Goal: Task Accomplishment & Management: Use online tool/utility

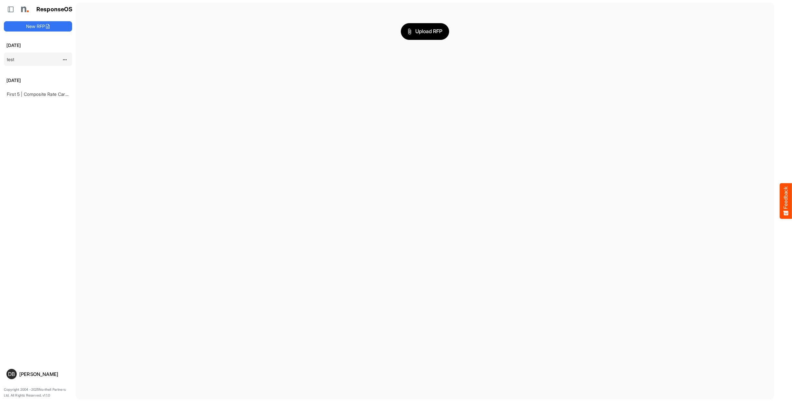
click at [26, 64] on div "test" at bounding box center [32, 59] width 57 height 13
click at [13, 60] on link "test" at bounding box center [11, 59] width 8 height 5
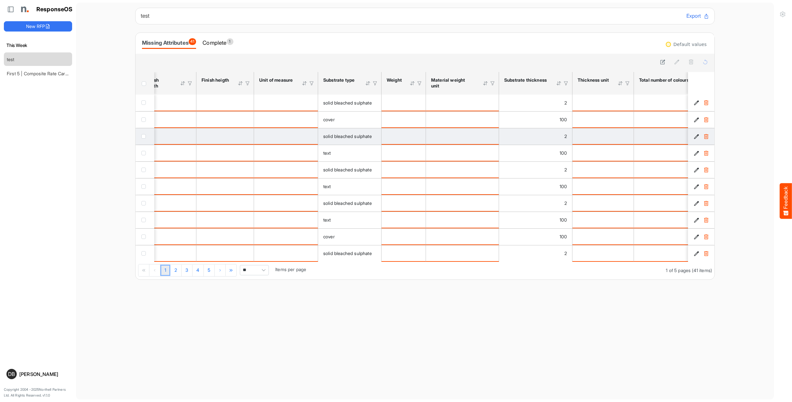
scroll to position [0, 129]
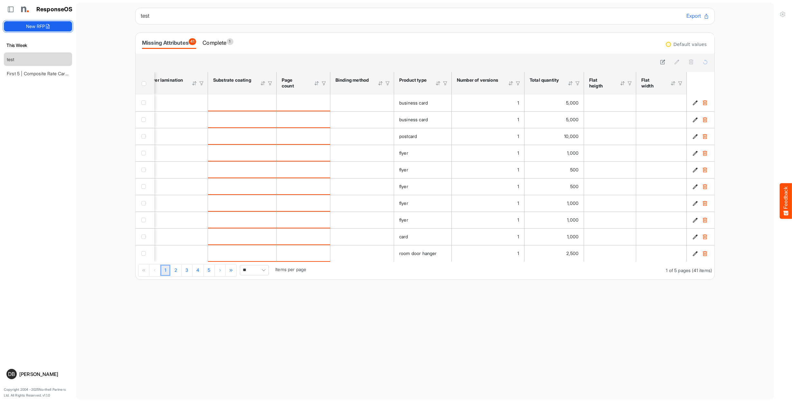
click at [52, 22] on button "New RFP" at bounding box center [38, 26] width 68 height 10
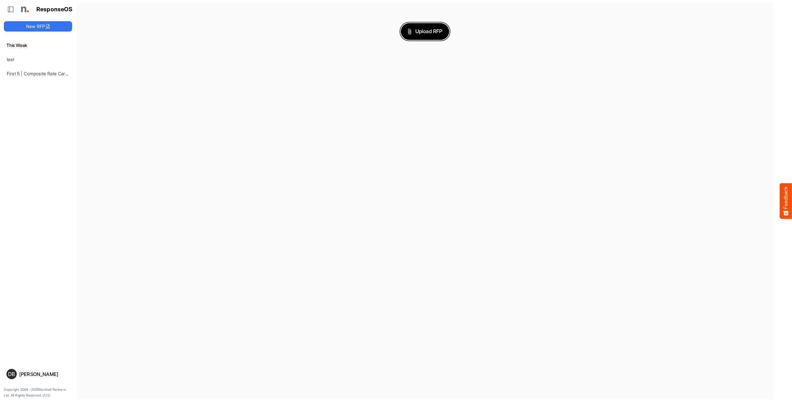
click at [430, 32] on span "Upload RFP" at bounding box center [424, 31] width 35 height 8
click at [39, 28] on button "New RFP" at bounding box center [38, 26] width 68 height 10
click at [441, 30] on span "Upload RFP" at bounding box center [424, 31] width 35 height 8
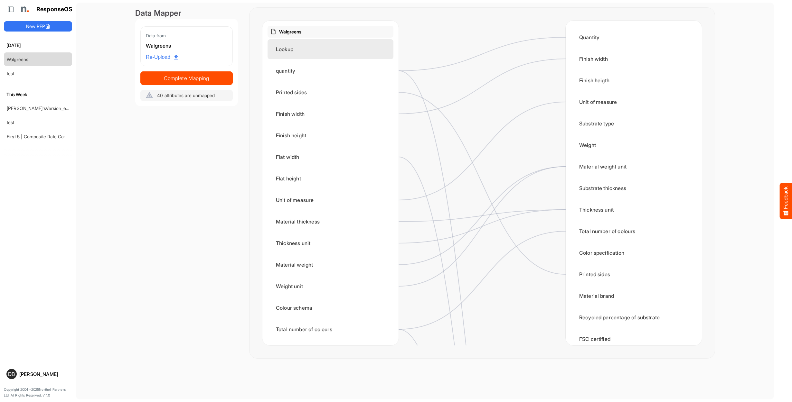
click at [371, 58] on div "Lookup" at bounding box center [330, 49] width 126 height 20
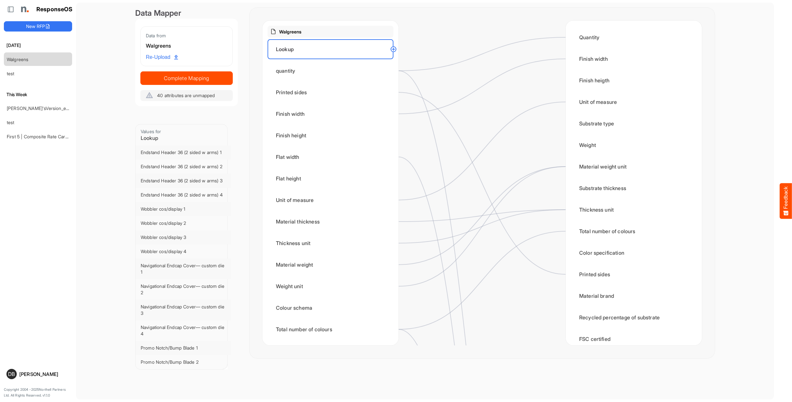
click at [394, 51] on circle at bounding box center [393, 49] width 8 height 8
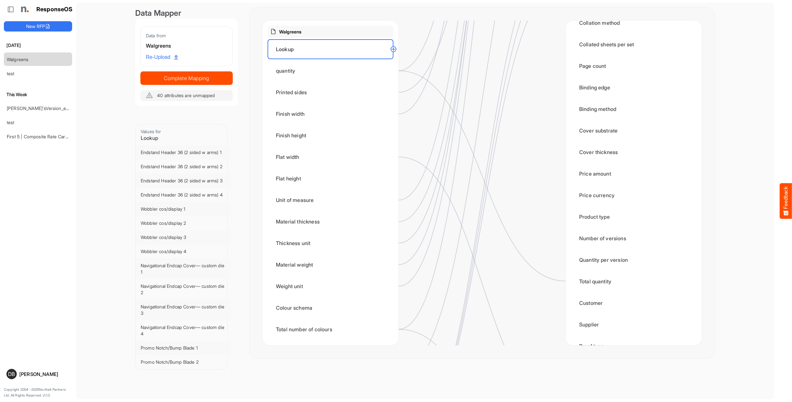
scroll to position [662, 0]
click at [585, 218] on div "Product type" at bounding box center [633, 217] width 126 height 20
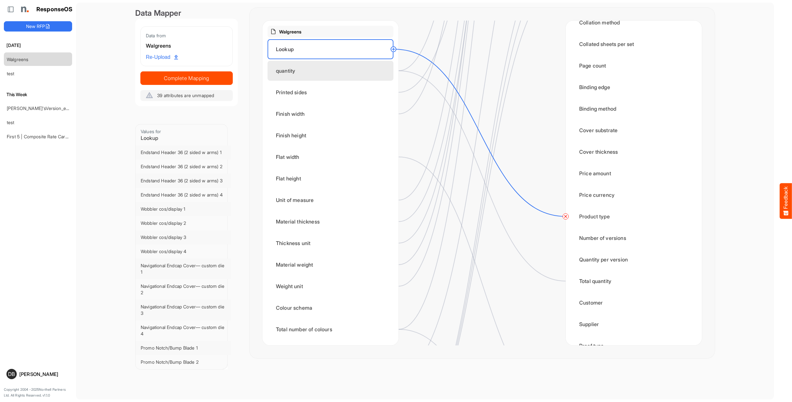
click at [377, 66] on div "quantity" at bounding box center [330, 71] width 126 height 20
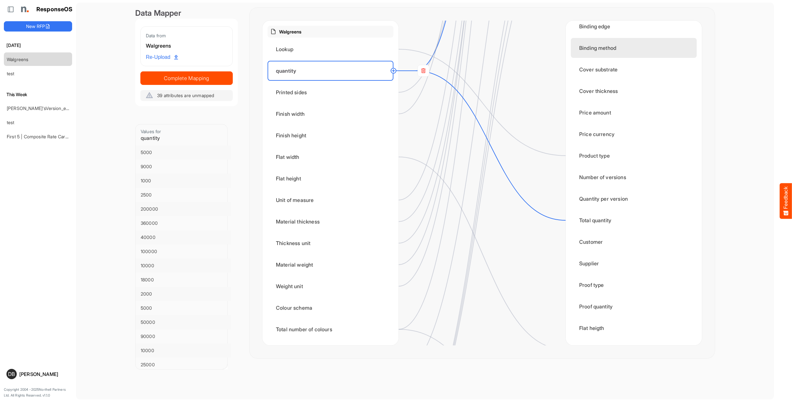
scroll to position [754, 0]
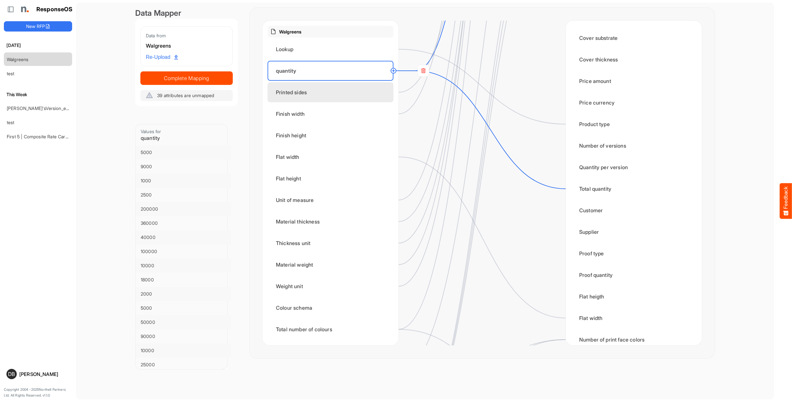
click at [371, 95] on div "Printed sides" at bounding box center [330, 92] width 126 height 20
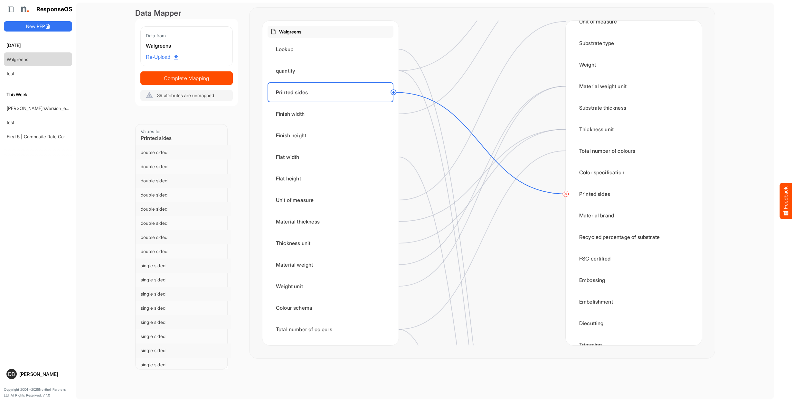
scroll to position [84, 0]
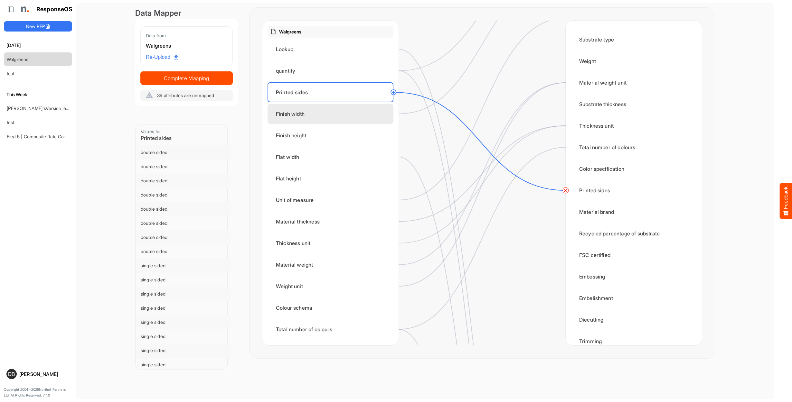
click at [360, 111] on div "Finish width" at bounding box center [330, 114] width 126 height 20
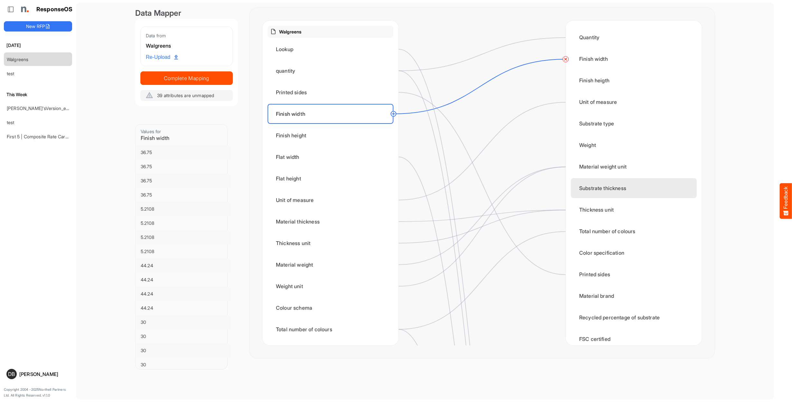
scroll to position [0, 0]
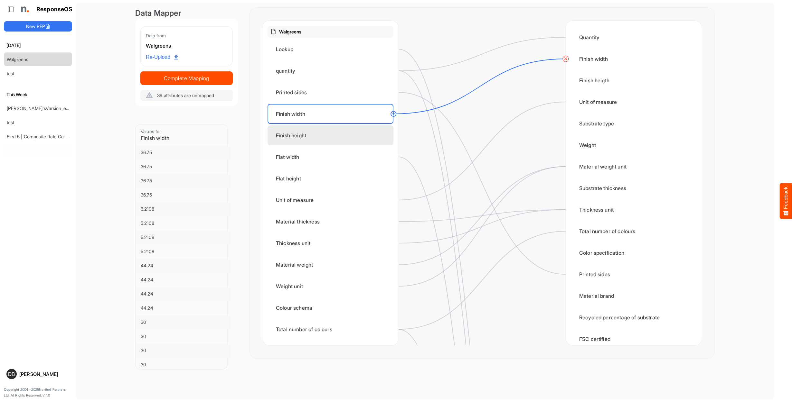
click at [362, 139] on div "Finish height" at bounding box center [330, 135] width 126 height 20
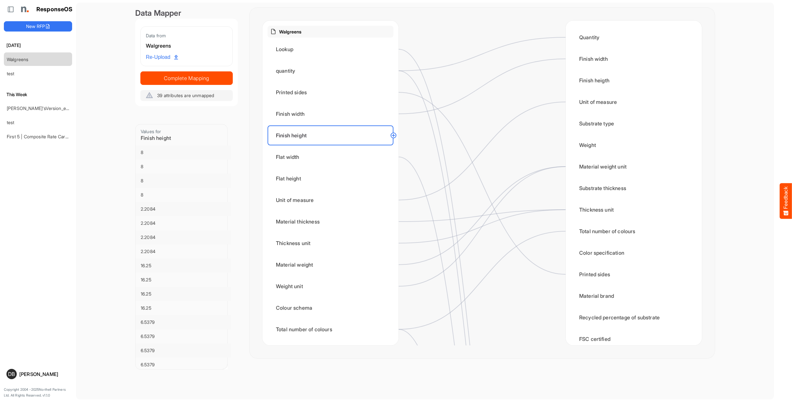
click at [394, 136] on circle at bounding box center [393, 136] width 8 height 8
click at [580, 82] on div "Finish heigth" at bounding box center [633, 80] width 126 height 20
click at [369, 160] on div "Flat width" at bounding box center [330, 157] width 126 height 20
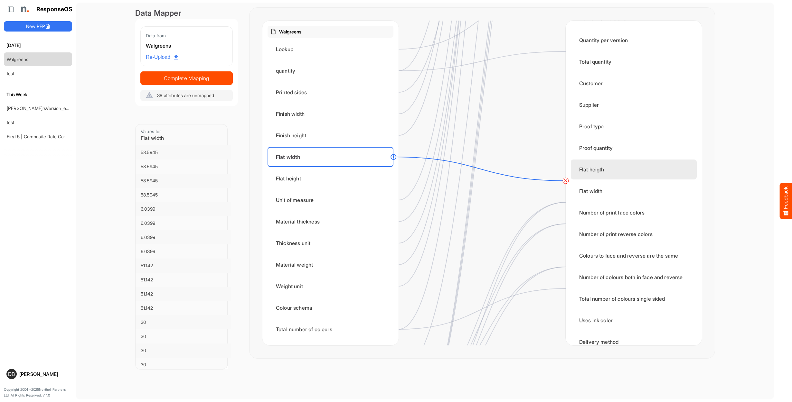
scroll to position [892, 0]
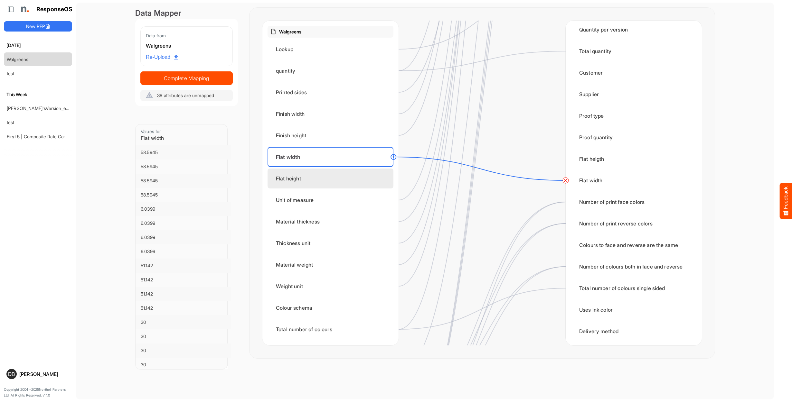
click at [367, 183] on div "Flat height" at bounding box center [330, 179] width 126 height 20
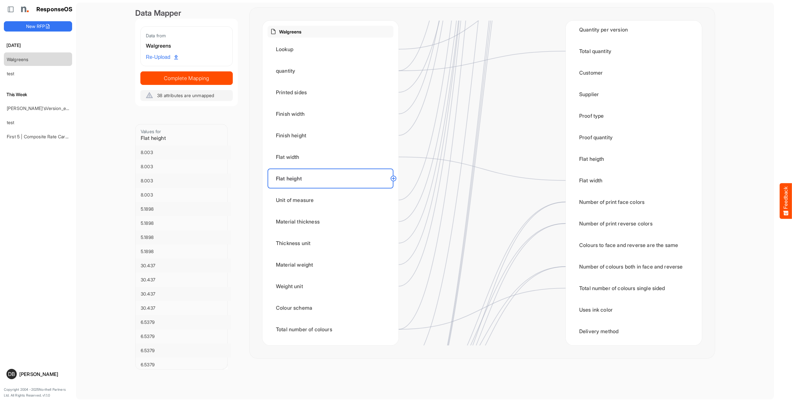
click at [393, 179] on circle at bounding box center [393, 179] width 8 height 8
click at [582, 161] on div "Flat heigth" at bounding box center [633, 159] width 126 height 20
click at [362, 196] on div "Unit of measure" at bounding box center [330, 200] width 126 height 20
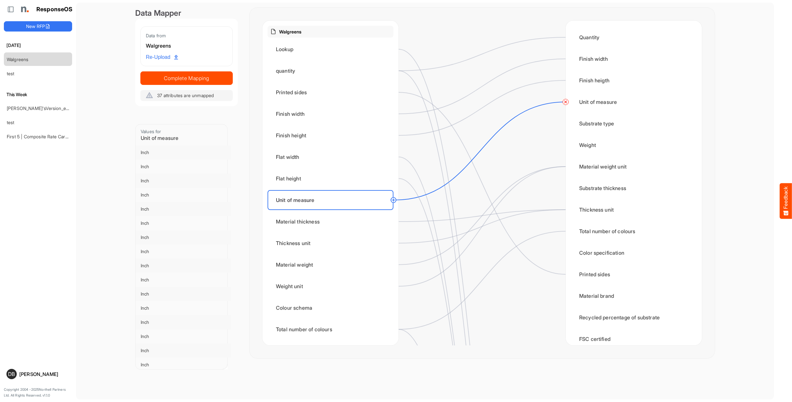
scroll to position [0, 0]
click at [342, 220] on div "Material thickness" at bounding box center [330, 222] width 126 height 20
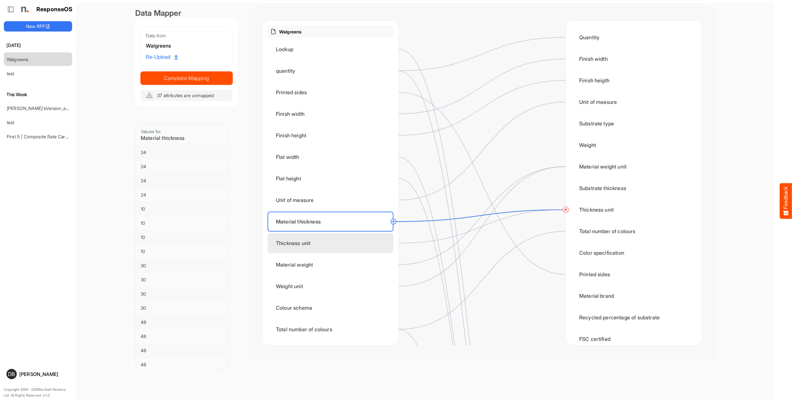
click at [346, 247] on div "Thickness unit" at bounding box center [330, 243] width 126 height 20
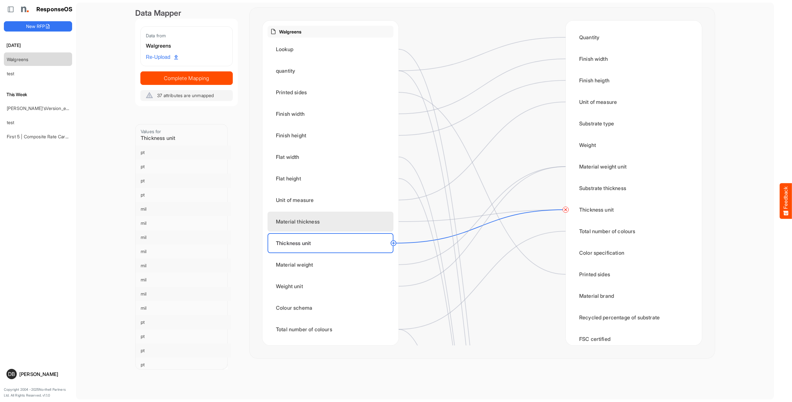
click at [348, 224] on div "Material thickness" at bounding box center [330, 222] width 126 height 20
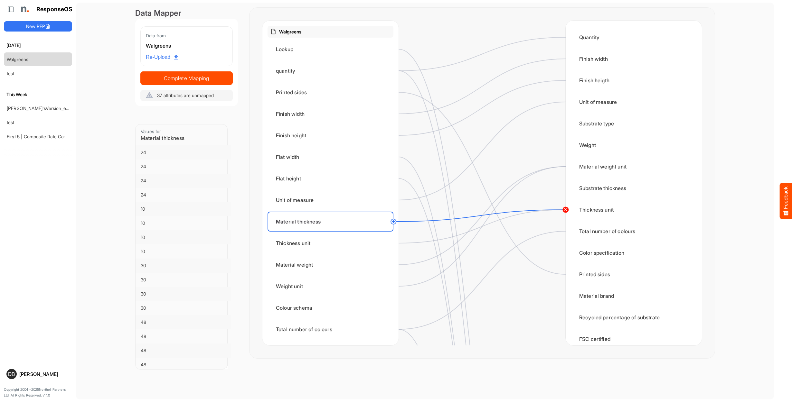
click at [565, 210] on circle at bounding box center [565, 210] width 8 height 8
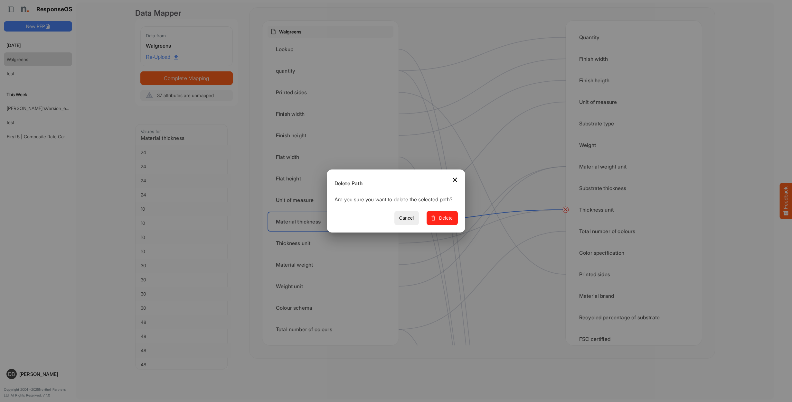
click at [439, 222] on span "Delete" at bounding box center [442, 218] width 22 height 8
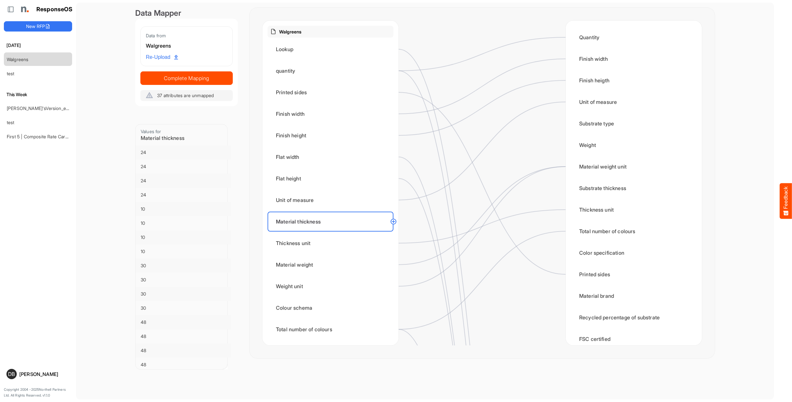
click at [394, 223] on circle at bounding box center [393, 222] width 8 height 8
click at [591, 189] on div "Substrate thickness" at bounding box center [633, 188] width 126 height 20
click at [373, 265] on div "Material weight" at bounding box center [330, 265] width 126 height 20
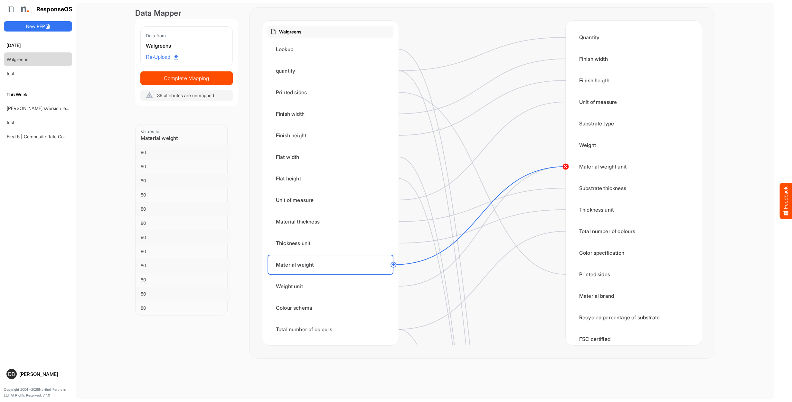
click at [566, 166] on circle at bounding box center [565, 167] width 8 height 8
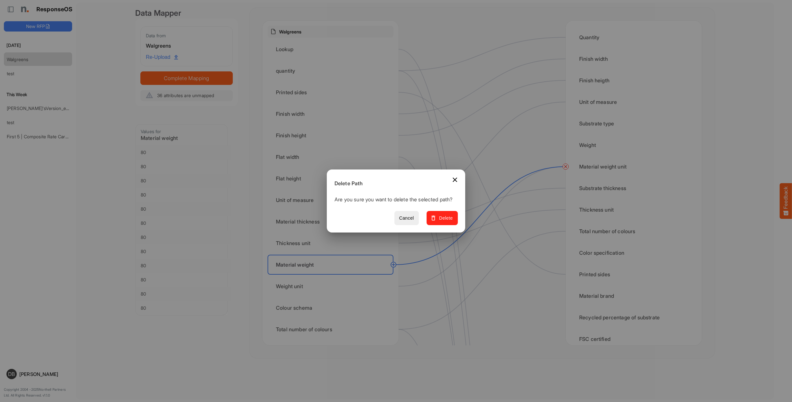
click at [453, 222] on span "Delete" at bounding box center [442, 218] width 22 height 8
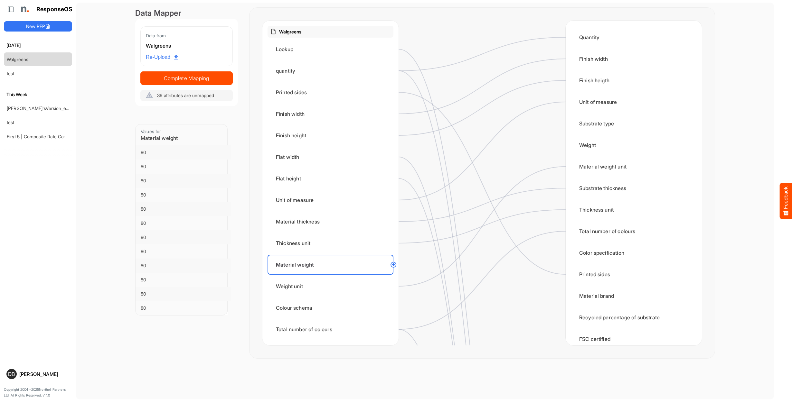
click at [393, 265] on circle at bounding box center [393, 265] width 8 height 8
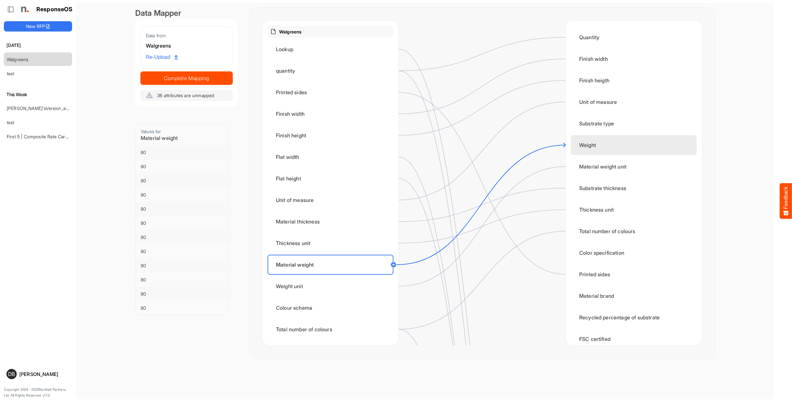
click at [582, 144] on div "Weight" at bounding box center [633, 145] width 126 height 20
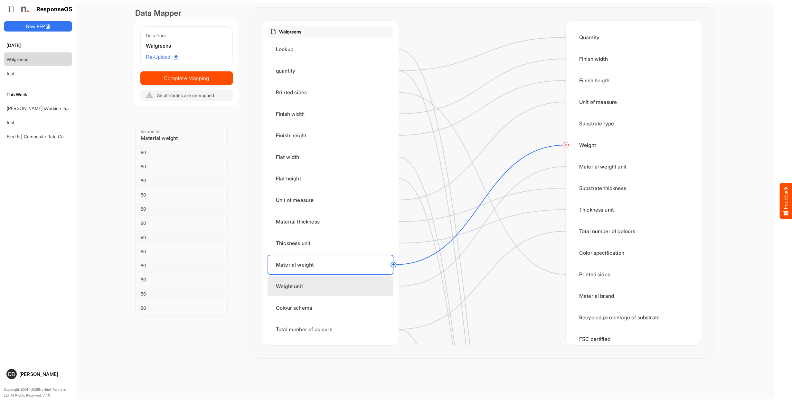
click at [364, 295] on div "Weight unit" at bounding box center [330, 286] width 126 height 20
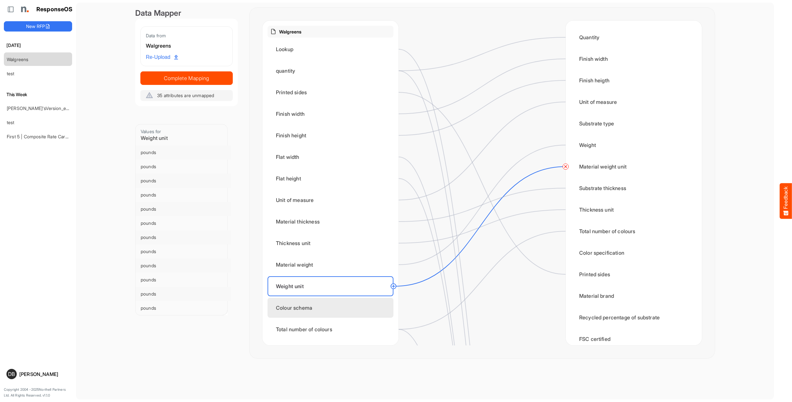
click at [366, 308] on div "Colour schema" at bounding box center [330, 308] width 126 height 20
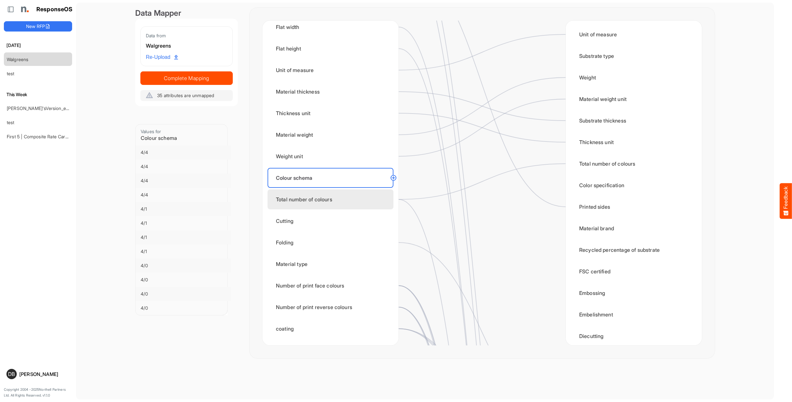
click at [373, 204] on div "Total number of colours" at bounding box center [330, 200] width 126 height 20
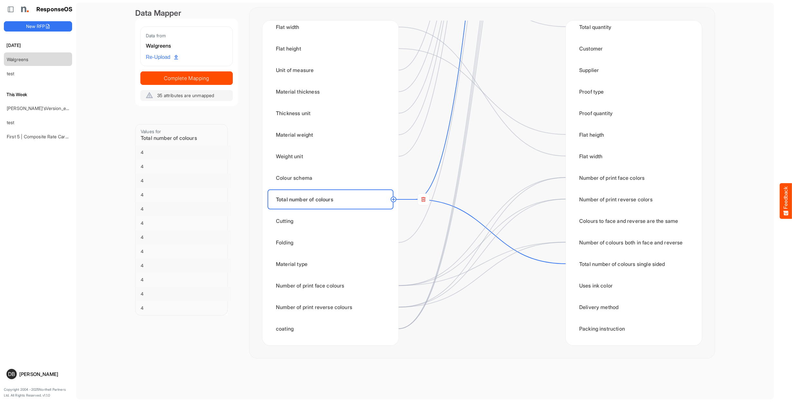
scroll to position [916, 0]
click at [424, 201] on rect at bounding box center [423, 200] width 12 height 12
click at [569, 265] on circle at bounding box center [565, 264] width 8 height 8
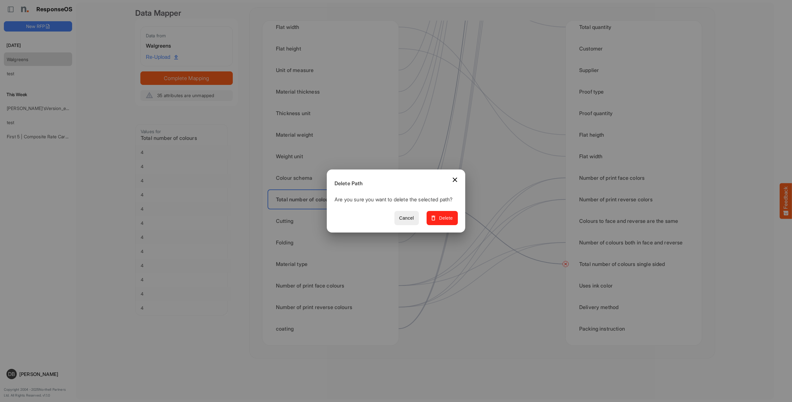
click at [447, 226] on button "Delete" at bounding box center [441, 218] width 31 height 14
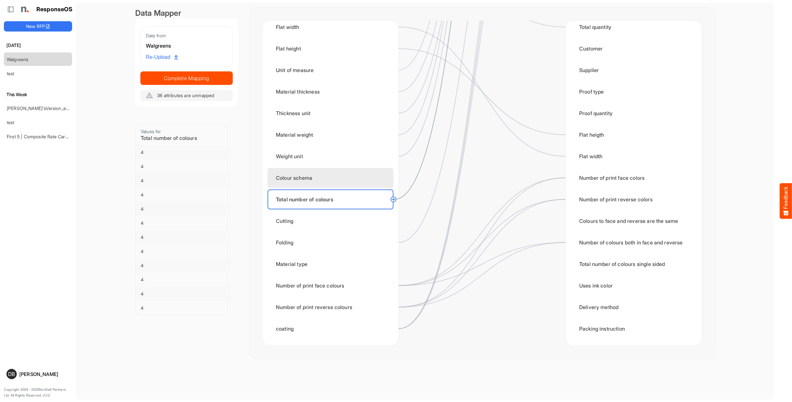
click at [347, 181] on div "Colour schema" at bounding box center [330, 178] width 126 height 20
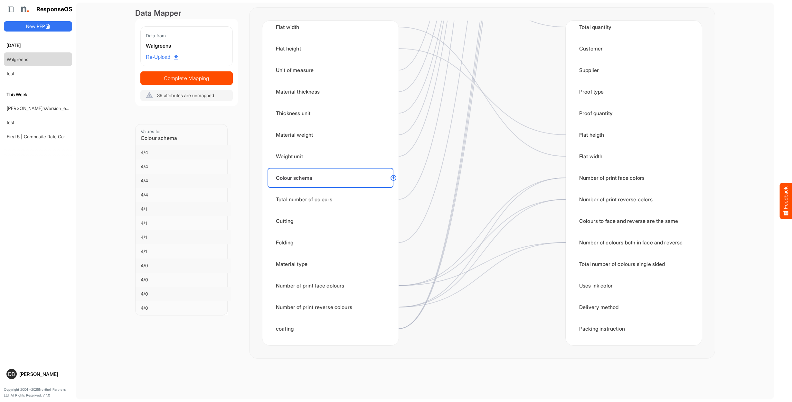
click at [394, 178] on circle at bounding box center [393, 178] width 8 height 8
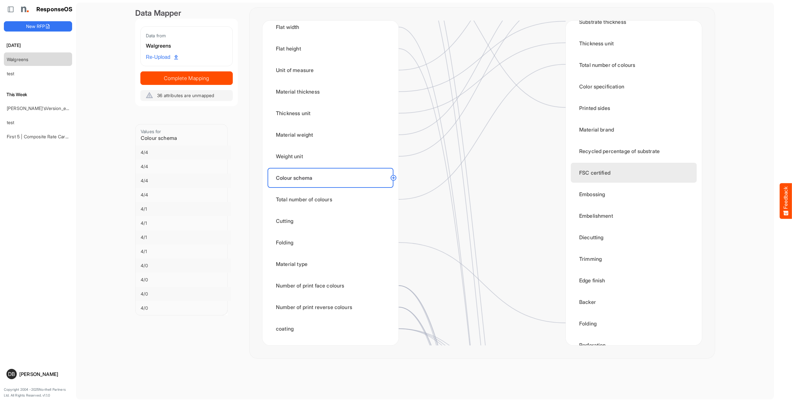
scroll to position [165, 0]
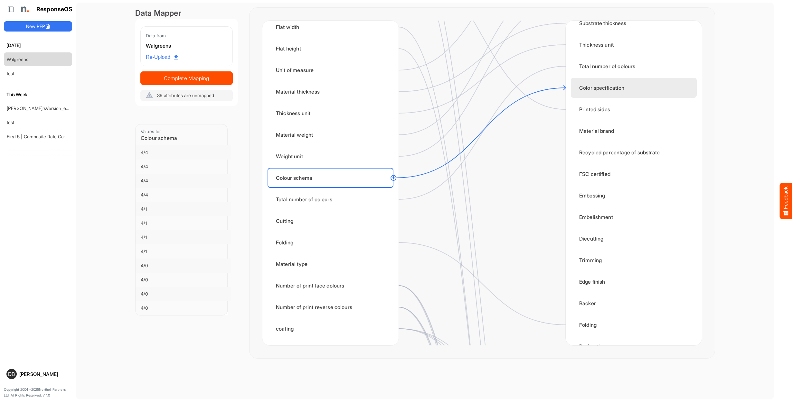
click at [591, 89] on div "Color specification" at bounding box center [633, 88] width 126 height 20
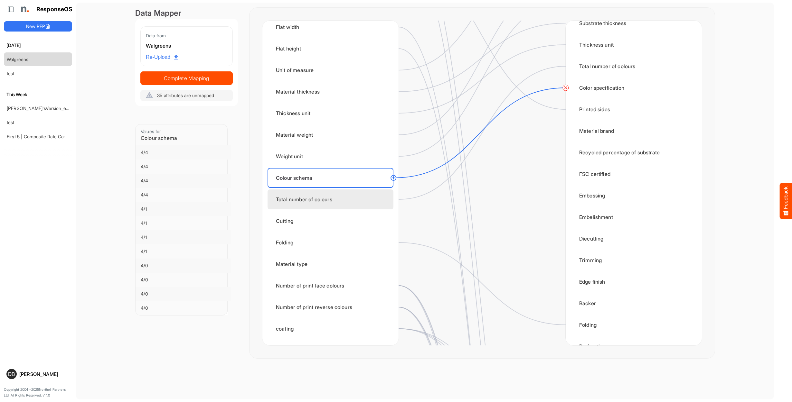
click at [353, 208] on div "Total number of colours" at bounding box center [330, 200] width 126 height 20
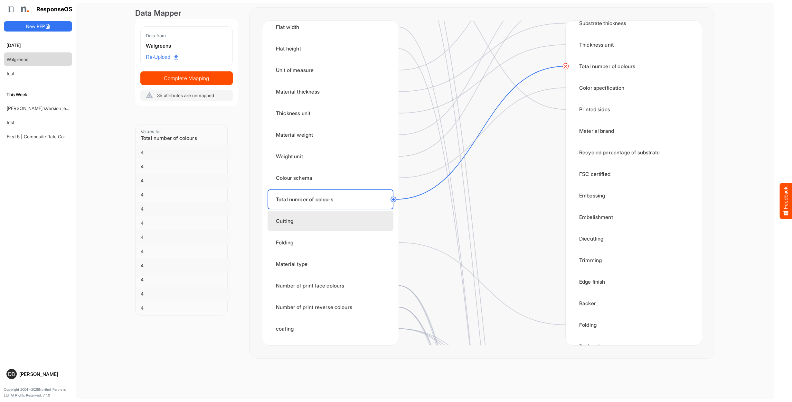
click at [337, 219] on div "Cutting" at bounding box center [330, 221] width 126 height 20
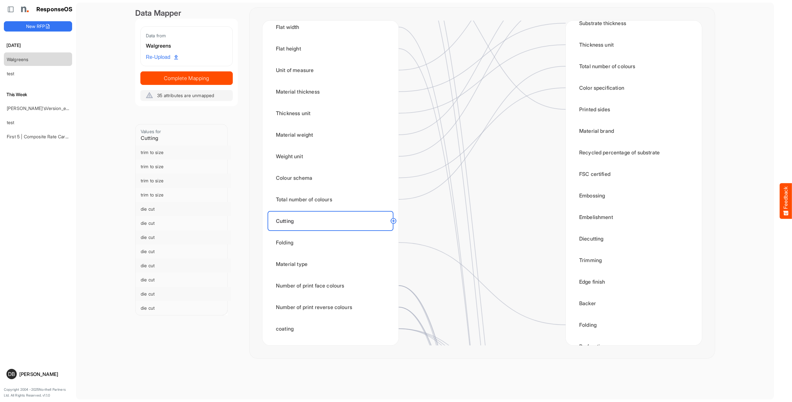
click at [394, 220] on circle at bounding box center [393, 221] width 8 height 8
click at [589, 239] on div "Diecutting" at bounding box center [633, 239] width 126 height 20
click at [394, 222] on circle at bounding box center [393, 221] width 8 height 8
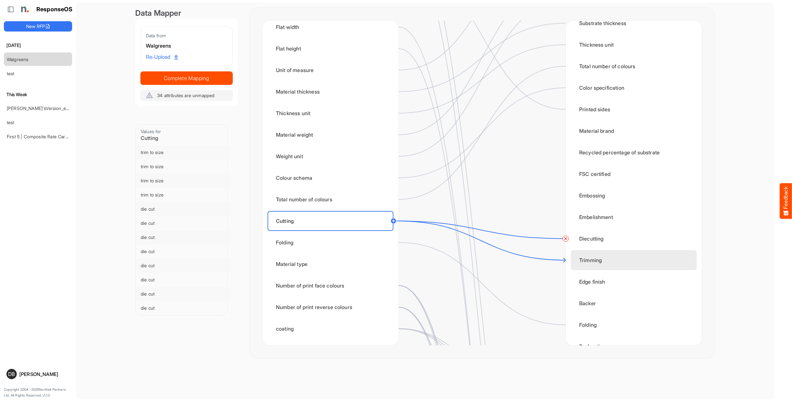
click at [589, 262] on div "Trimming" at bounding box center [633, 260] width 126 height 20
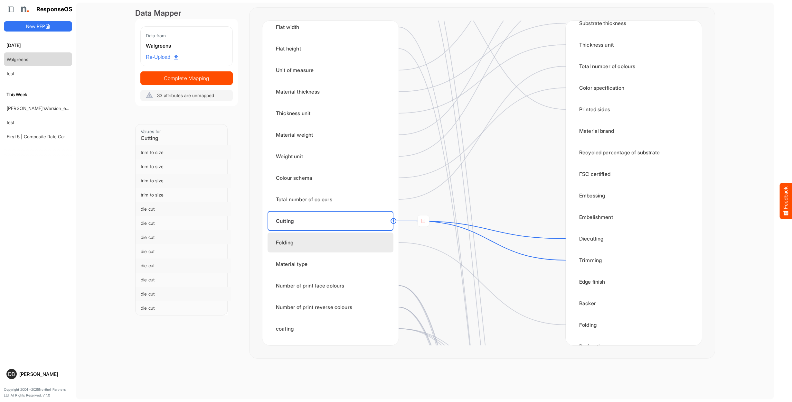
click at [324, 246] on div "Folding" at bounding box center [330, 243] width 126 height 20
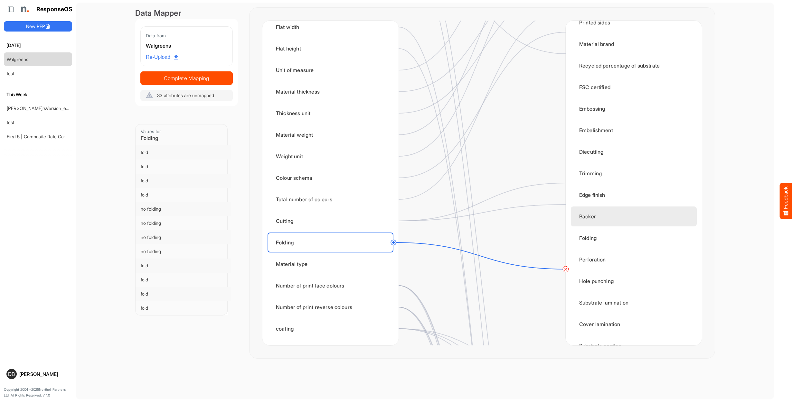
scroll to position [253, 0]
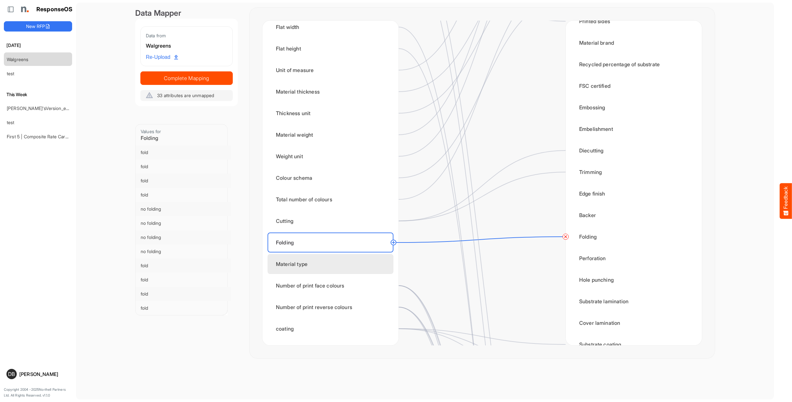
click at [326, 266] on div "Material type" at bounding box center [330, 264] width 126 height 20
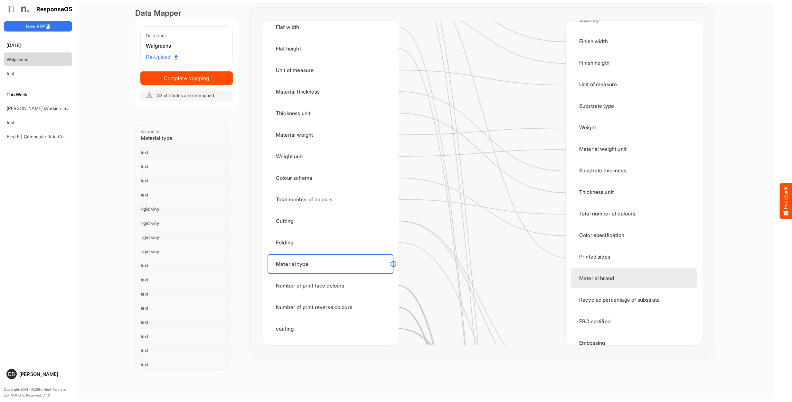
scroll to position [17, 0]
click at [393, 265] on circle at bounding box center [393, 264] width 8 height 8
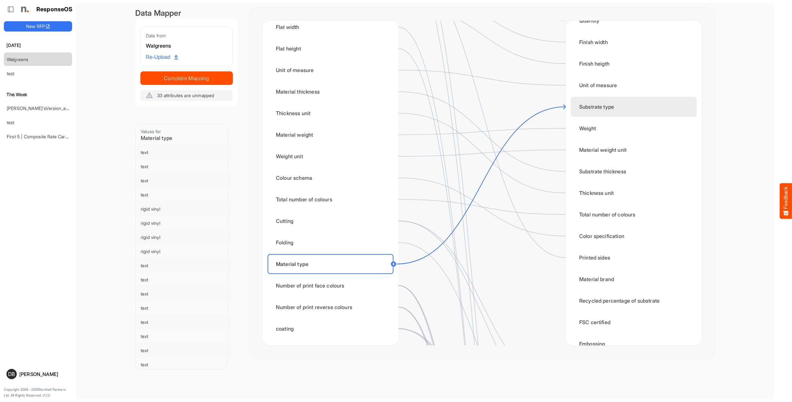
click at [584, 112] on div "Substrate type" at bounding box center [633, 107] width 126 height 20
click at [363, 285] on div "Number of print face colours" at bounding box center [330, 286] width 126 height 20
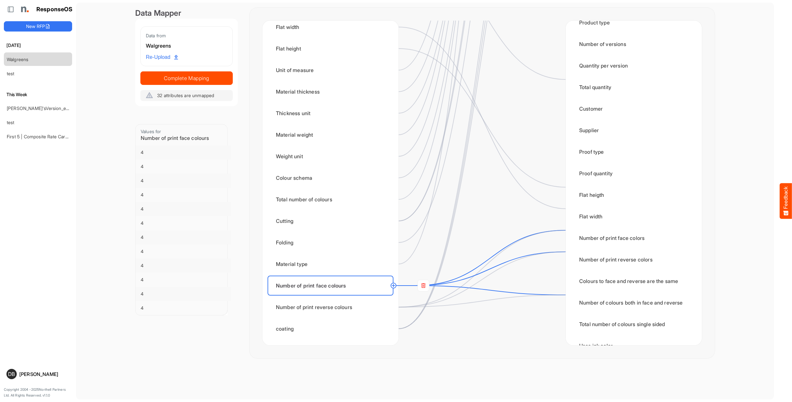
scroll to position [845, 0]
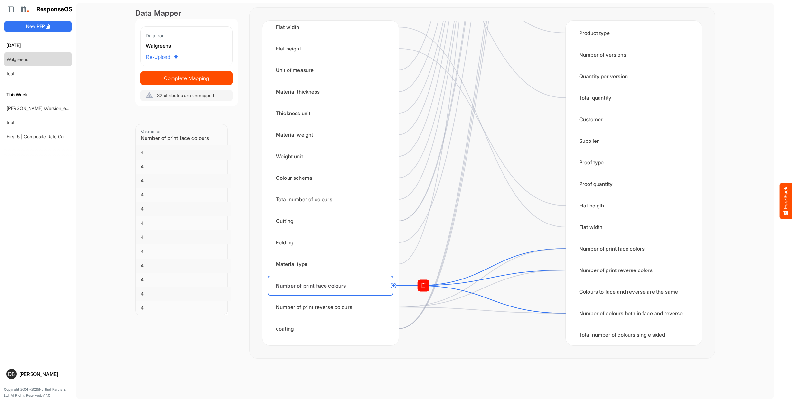
click at [422, 285] on rect at bounding box center [423, 286] width 12 height 12
click at [566, 272] on circle at bounding box center [565, 270] width 8 height 8
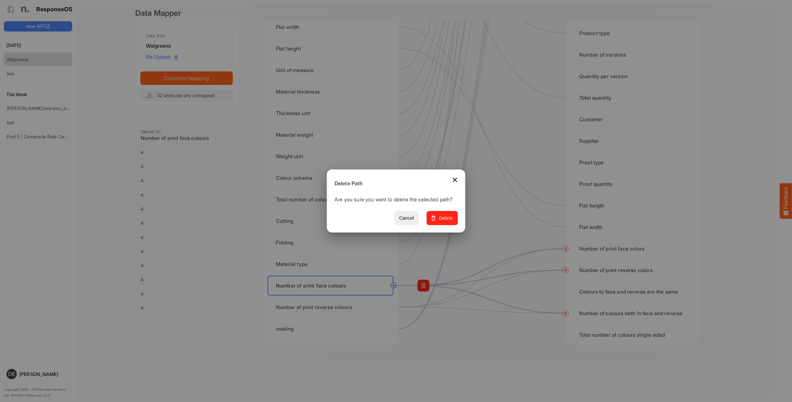
click at [450, 220] on span "Delete" at bounding box center [442, 218] width 22 height 8
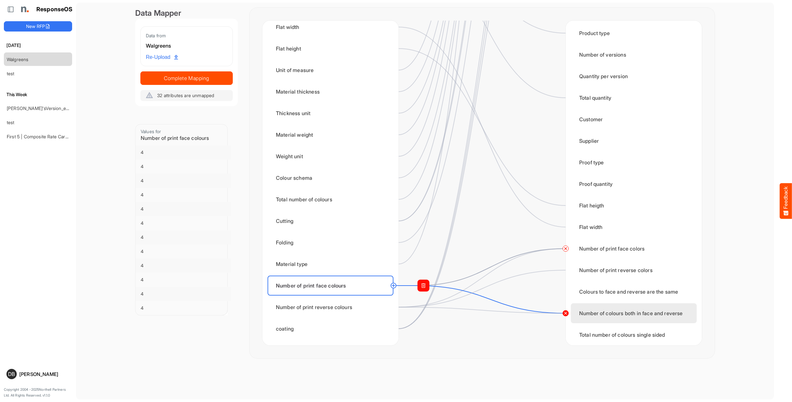
click at [564, 315] on circle at bounding box center [565, 314] width 8 height 8
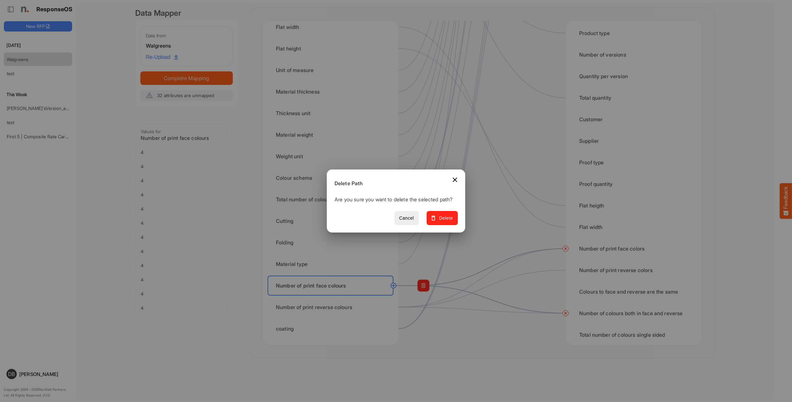
click at [450, 220] on span "Delete" at bounding box center [442, 218] width 22 height 8
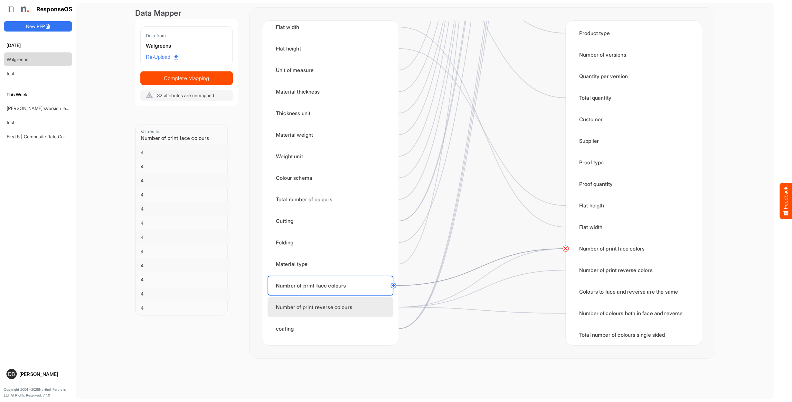
click at [332, 311] on div "Number of print reverse colours" at bounding box center [330, 307] width 126 height 20
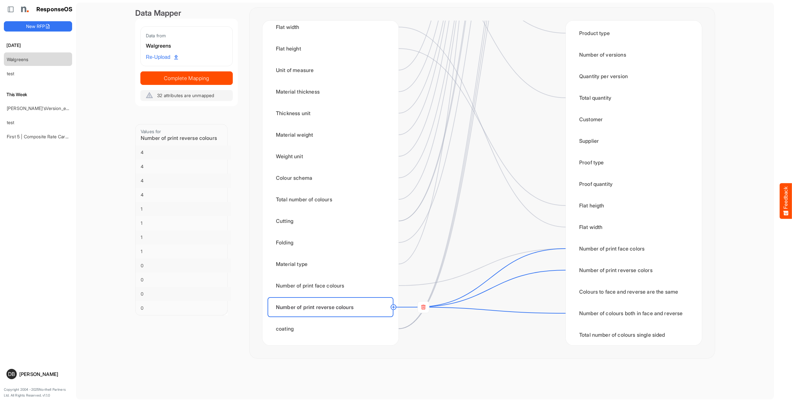
scroll to position [0, 0]
click at [424, 311] on rect at bounding box center [423, 307] width 12 height 12
click at [564, 250] on circle at bounding box center [565, 249] width 8 height 8
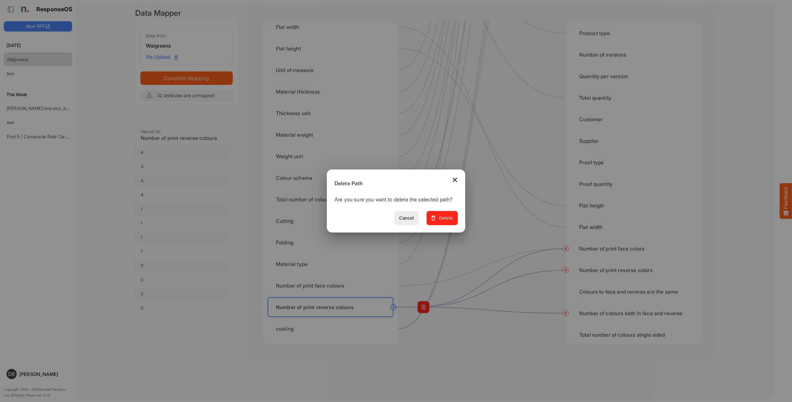
click at [444, 222] on span "Delete" at bounding box center [442, 218] width 22 height 8
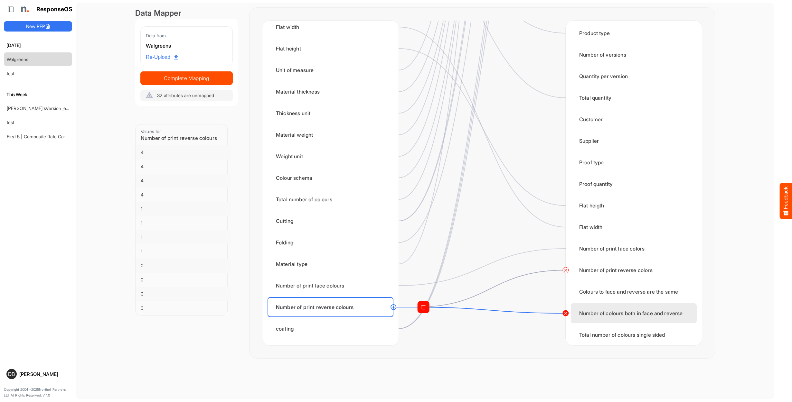
click at [566, 313] on circle at bounding box center [565, 314] width 8 height 8
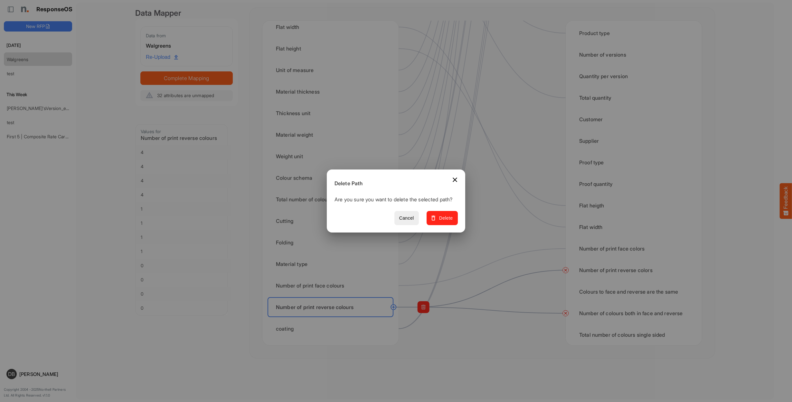
click at [446, 219] on span "Delete" at bounding box center [442, 218] width 22 height 8
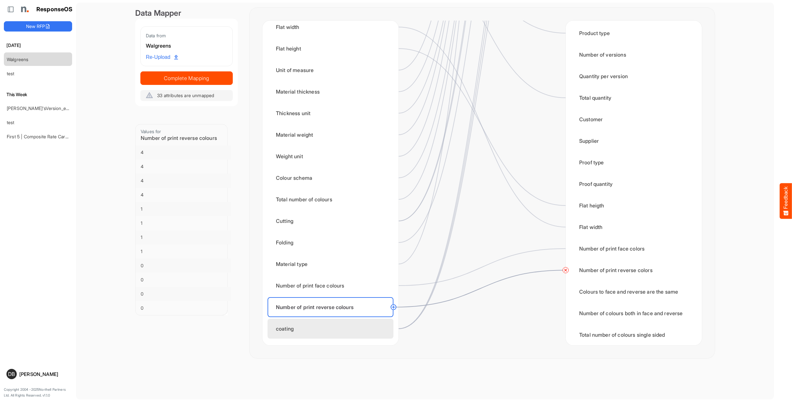
click at [336, 328] on div "coating" at bounding box center [330, 329] width 126 height 20
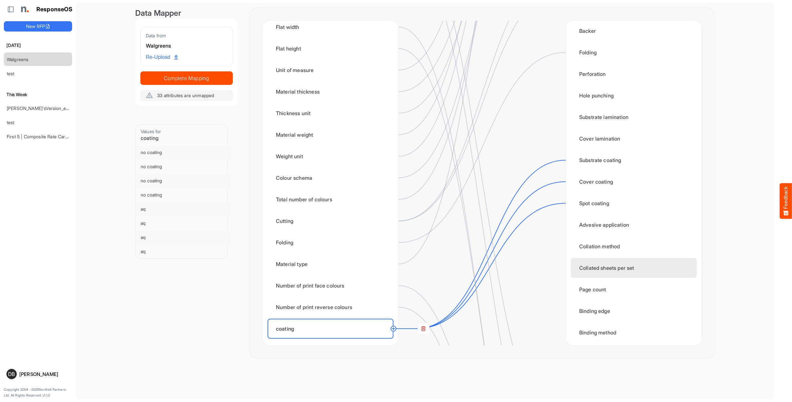
scroll to position [437, 0]
click at [422, 330] on rect at bounding box center [423, 329] width 12 height 12
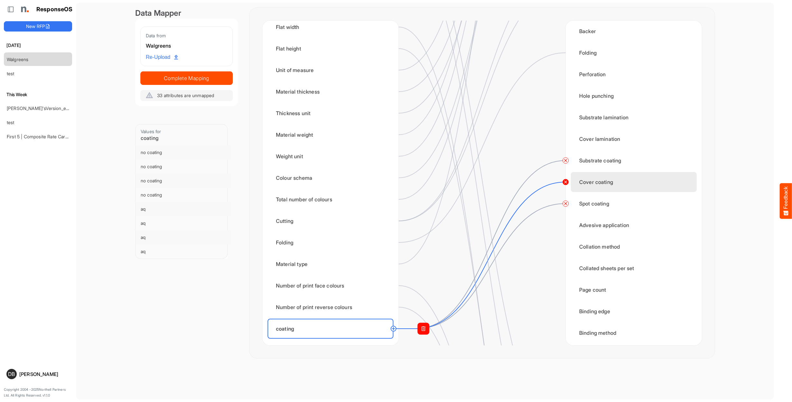
click at [566, 181] on circle at bounding box center [565, 182] width 8 height 8
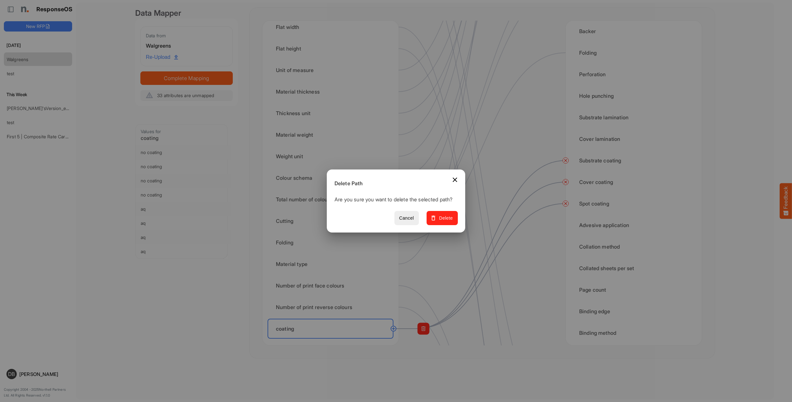
click at [450, 226] on button "Delete" at bounding box center [441, 218] width 31 height 14
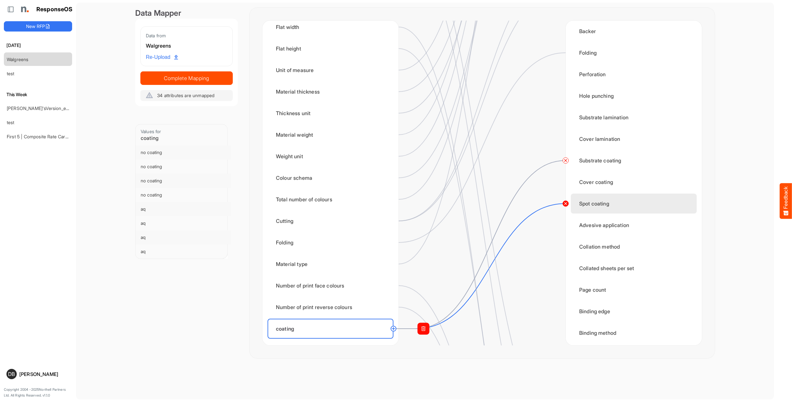
click at [563, 204] on circle at bounding box center [565, 204] width 8 height 8
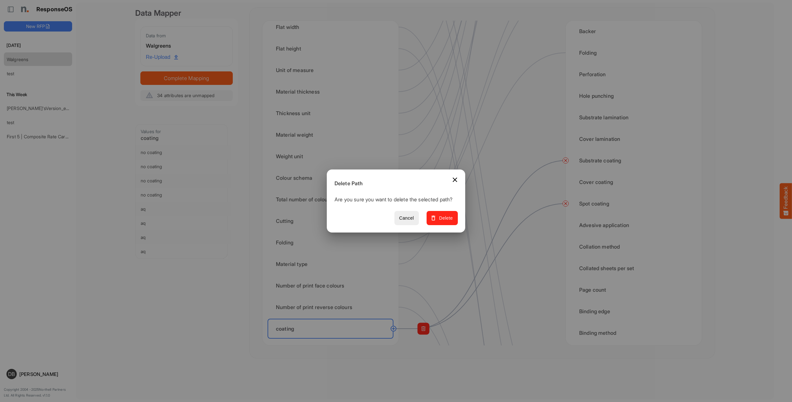
click at [448, 222] on span "Delete" at bounding box center [442, 218] width 22 height 8
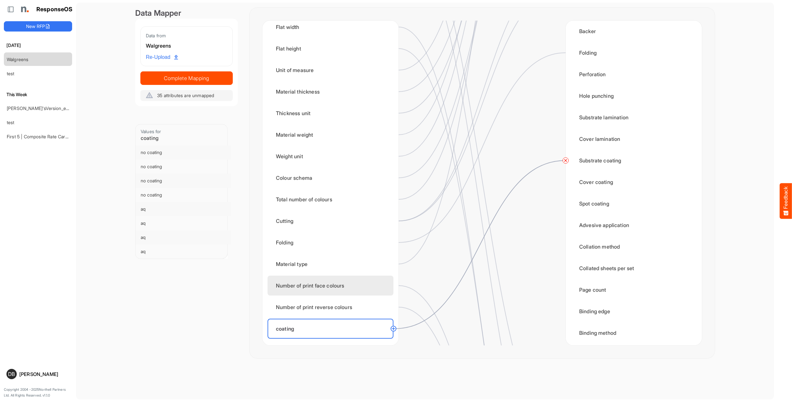
scroll to position [0, 0]
click at [209, 80] on span "Complete Mapping" at bounding box center [187, 78] width 92 height 9
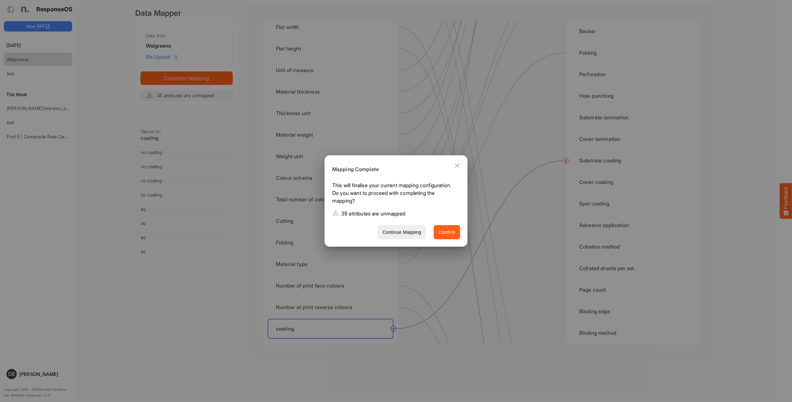
click at [454, 234] on span "Confirm" at bounding box center [446, 232] width 17 height 8
